Goal: Book appointment/travel/reservation

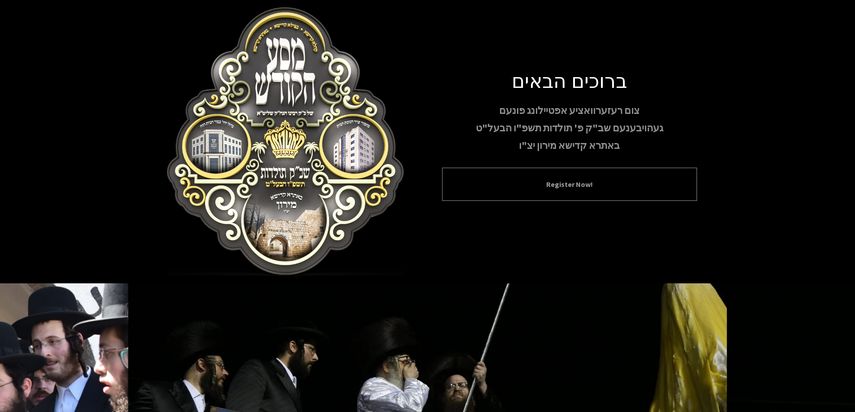
click at [549, 172] on div "Register Now!" at bounding box center [569, 184] width 255 height 33
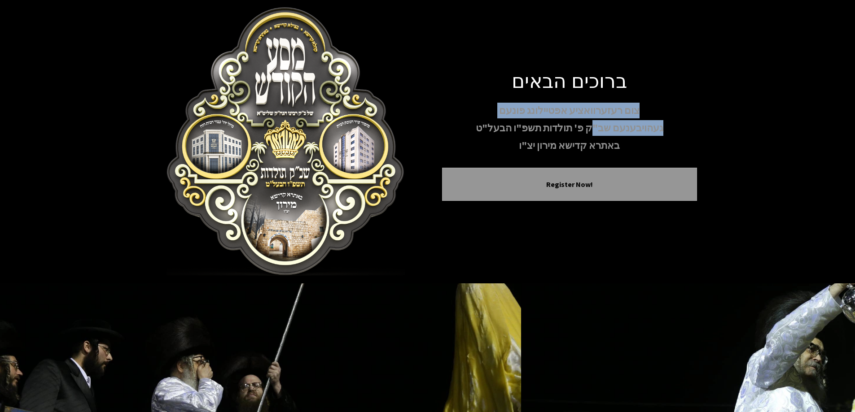
drag, startPoint x: 527, startPoint y: 76, endPoint x: 592, endPoint y: 125, distance: 81.7
click at [592, 125] on div "ברוכים הבאים צום רעזערוואציע אפטיילונג פונעם געהויבענעם שב"ק פ' תולדות תשפ"ו הב…" at bounding box center [569, 141] width 255 height 147
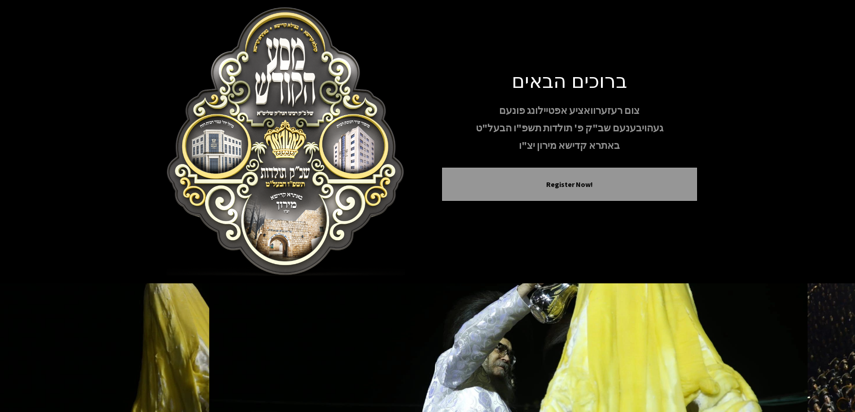
drag, startPoint x: 598, startPoint y: 149, endPoint x: 598, endPoint y: 156, distance: 7.2
click at [598, 155] on div "ברוכים הבאים צום רעזערוואציע אפטיילונג פונעם געהויבענעם שב"ק פ' תולדות תשפ"ו הב…" at bounding box center [569, 141] width 255 height 147
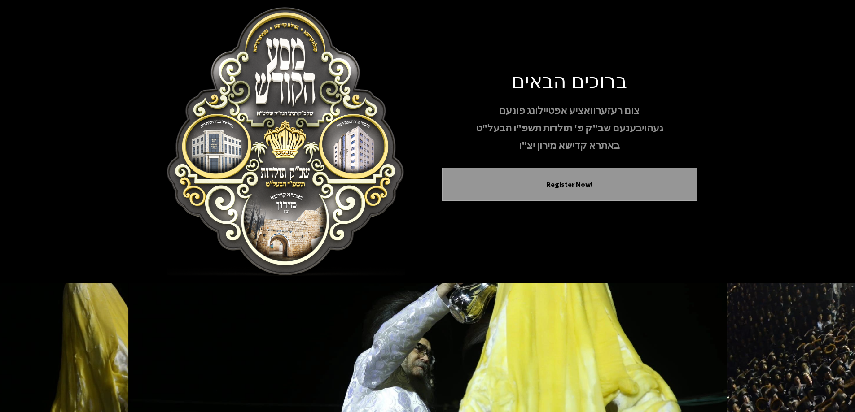
click at [629, 149] on p "באתרא קדישא מירון יצ"ו" at bounding box center [569, 146] width 255 height 16
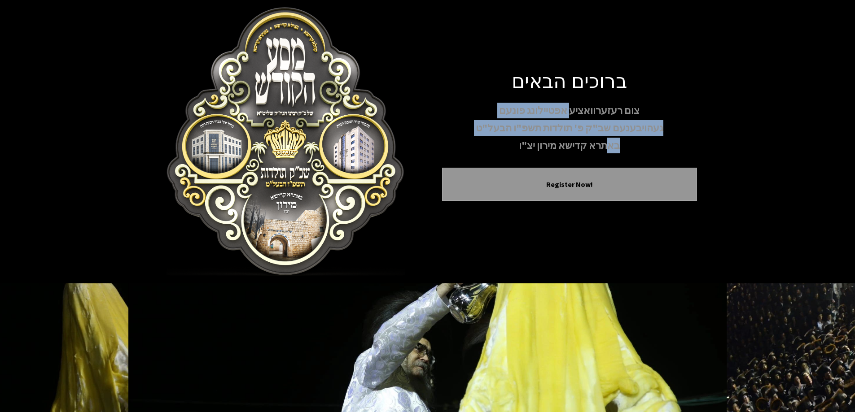
drag, startPoint x: 603, startPoint y: 140, endPoint x: 572, endPoint y: 97, distance: 52.3
click at [572, 97] on div "ברוכים הבאים צום רעזערוואציע אפטיילונג פונעם געהויבענעם שב"ק פ' תולדות תשפ"ו הב…" at bounding box center [569, 141] width 255 height 147
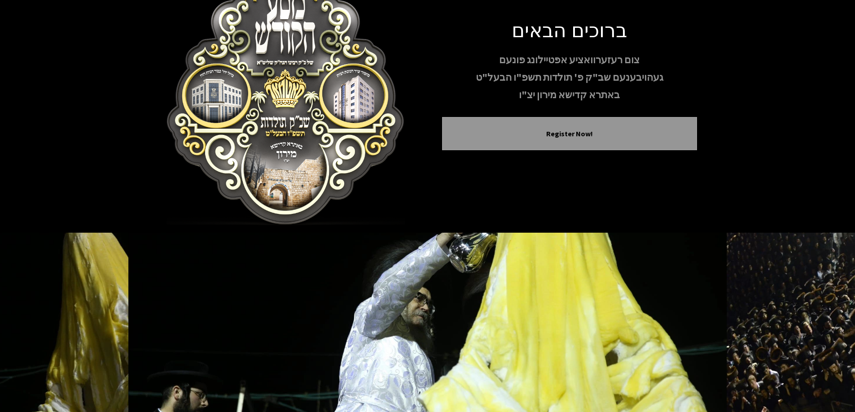
scroll to position [89, 0]
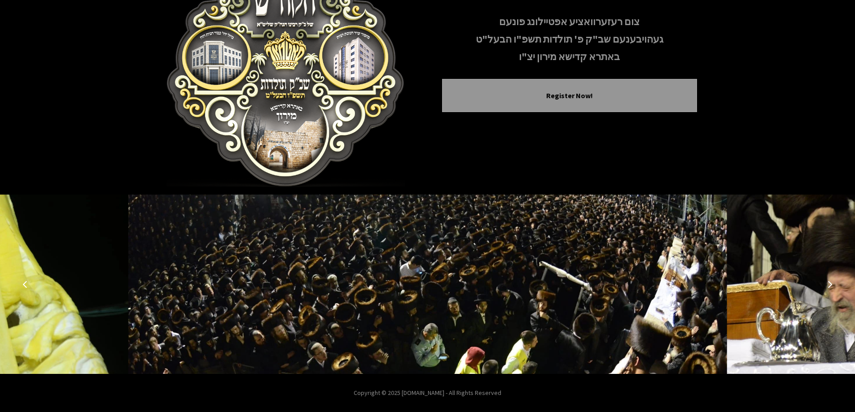
click at [837, 289] on button "Next image" at bounding box center [830, 285] width 22 height 22
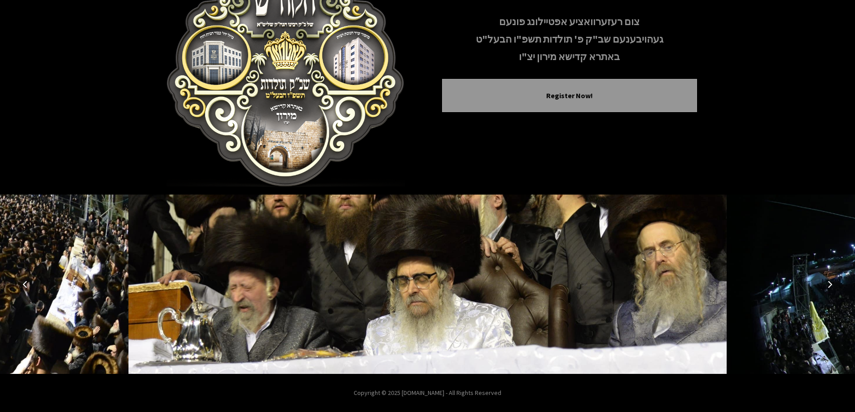
click at [837, 289] on button "Next image" at bounding box center [830, 285] width 22 height 22
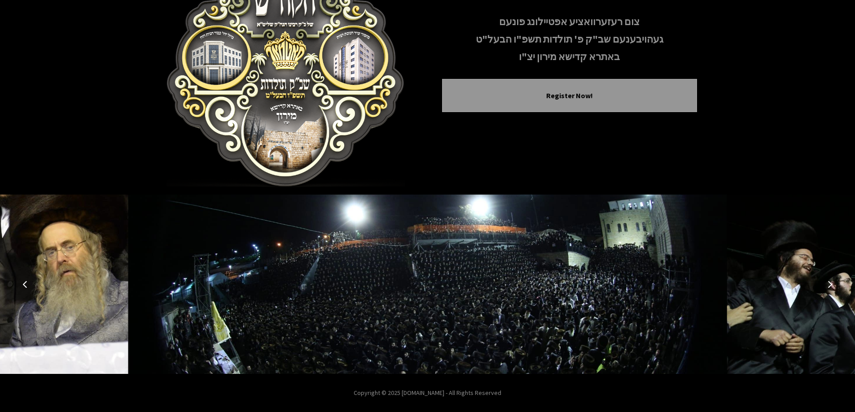
click at [824, 282] on button "Next image" at bounding box center [830, 285] width 22 height 22
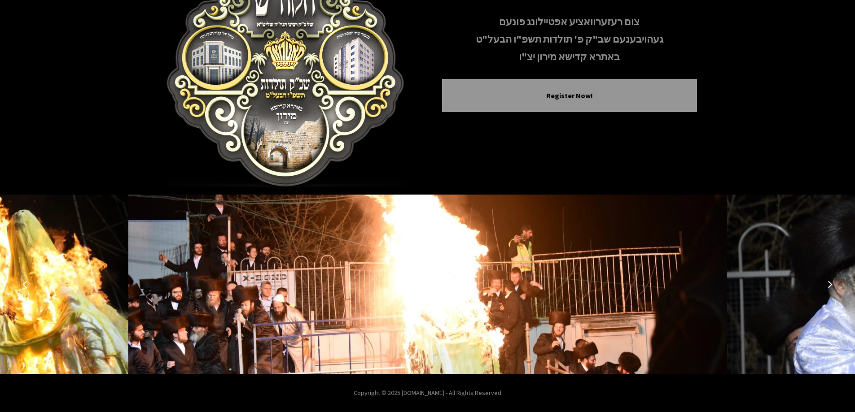
click at [824, 282] on button "Next image" at bounding box center [830, 285] width 22 height 22
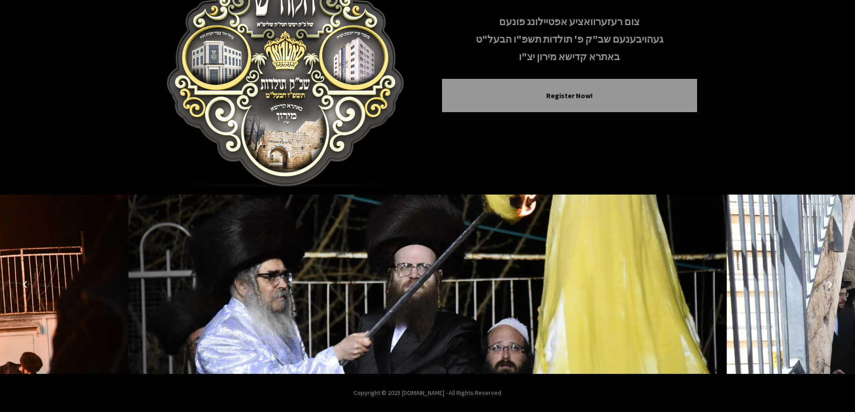
click at [824, 282] on button "Next image" at bounding box center [830, 285] width 22 height 22
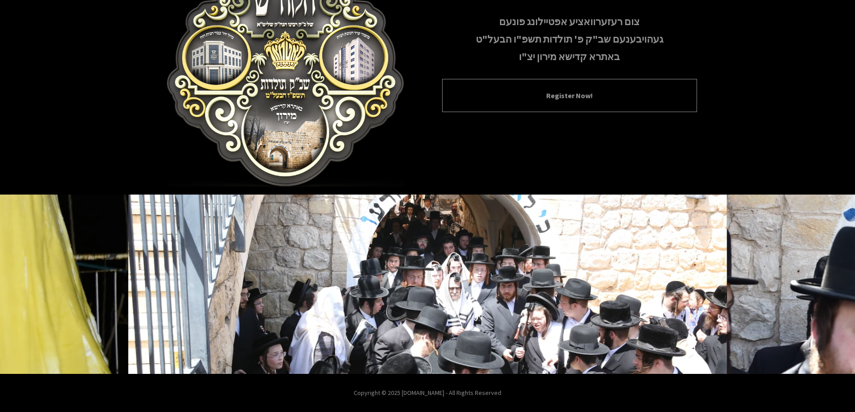
click at [591, 96] on button "Register Now!" at bounding box center [569, 95] width 232 height 11
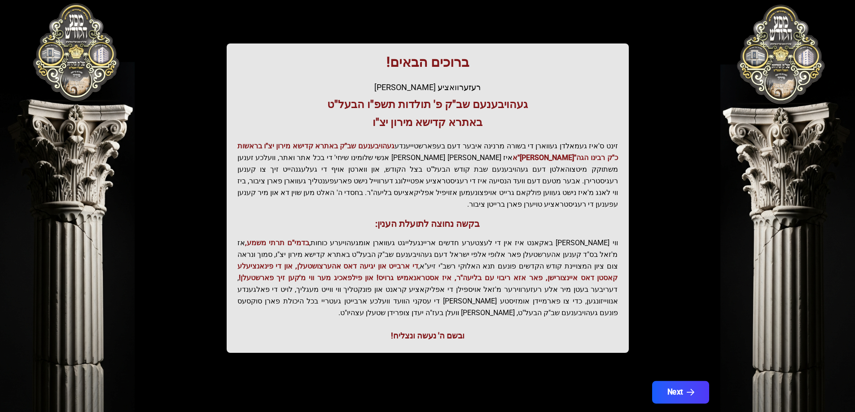
click at [661, 381] on button "Next" at bounding box center [680, 392] width 57 height 22
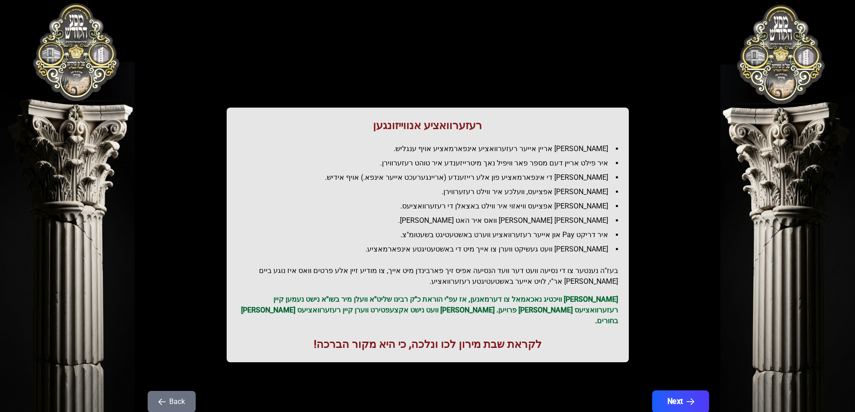
click at [670, 399] on button "Next" at bounding box center [680, 402] width 57 height 22
